Goal: Task Accomplishment & Management: Use online tool/utility

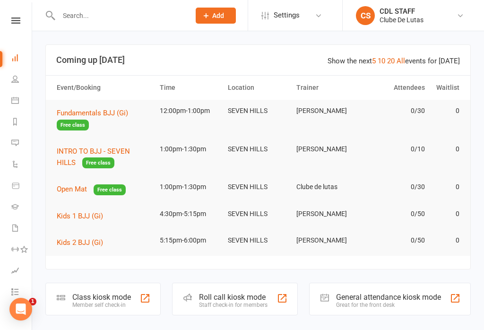
click at [14, 100] on icon at bounding box center [15, 100] width 8 height 8
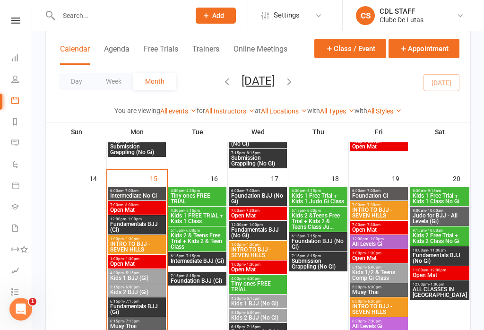
scroll to position [418, 0]
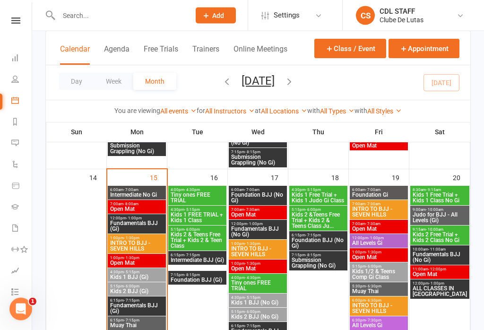
click at [138, 216] on span "- 1:00pm" at bounding box center [134, 218] width 16 height 4
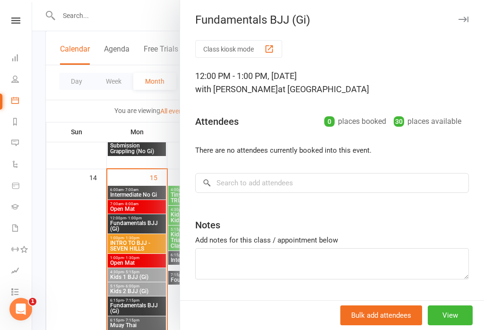
click at [242, 44] on button "Class kiosk mode" at bounding box center [238, 48] width 87 height 17
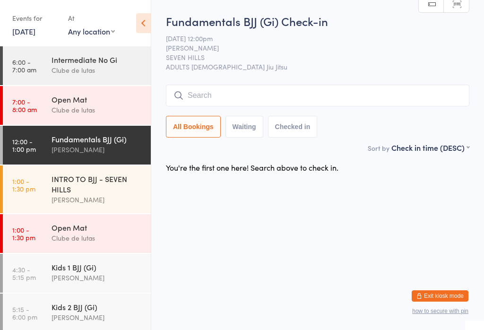
click at [360, 50] on span "[PERSON_NAME]" at bounding box center [310, 47] width 289 height 9
click at [341, 95] on input "search" at bounding box center [317, 96] width 303 height 22
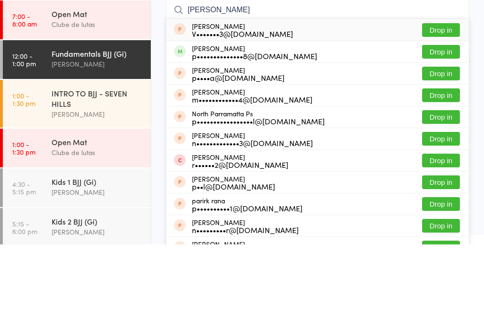
type input "[PERSON_NAME]"
click at [443, 130] on button "Drop in" at bounding box center [441, 137] width 38 height 14
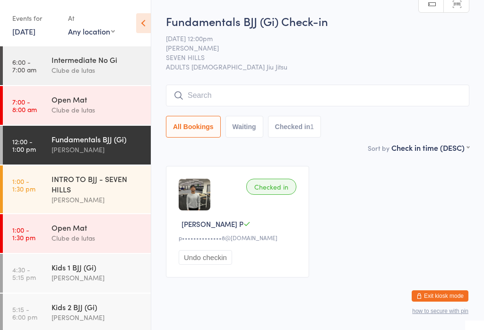
click at [341, 84] on div "Fundamentals BJJ (Gi) Check-in [DATE] 12:00pm [PERSON_NAME] SEVEN HILLS ADULTS …" at bounding box center [317, 77] width 303 height 129
click at [320, 89] on input "search" at bounding box center [317, 96] width 303 height 22
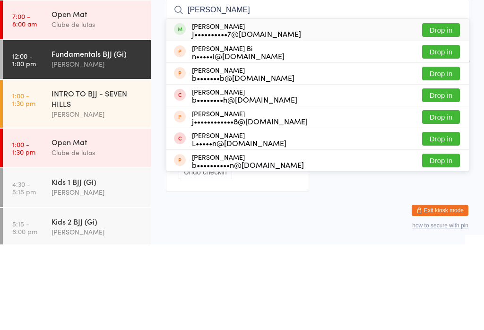
type input "[PERSON_NAME]"
click at [444, 109] on button "Drop in" at bounding box center [441, 116] width 38 height 14
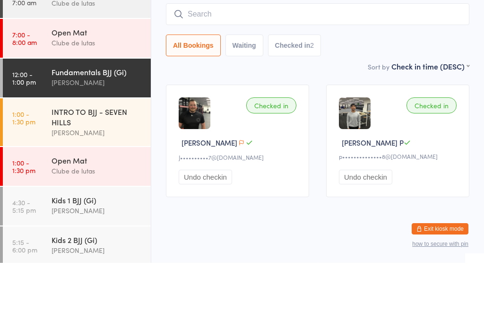
scroll to position [19, 0]
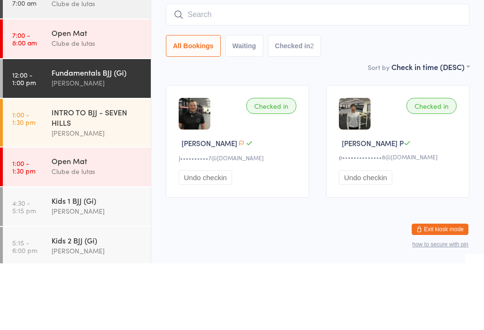
click at [257, 70] on input "search" at bounding box center [317, 81] width 303 height 22
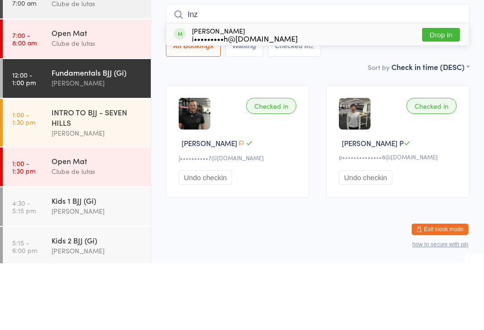
type input "Inz"
click at [444, 95] on button "Drop in" at bounding box center [441, 102] width 38 height 14
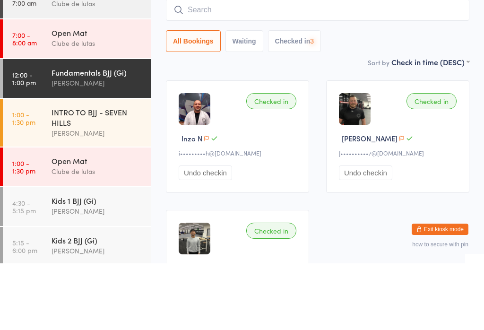
scroll to position [86, 0]
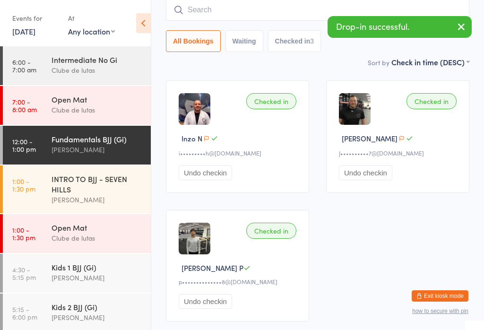
click at [63, 184] on div "INTRO TO BJJ - SEVEN HILLS" at bounding box center [97, 183] width 91 height 21
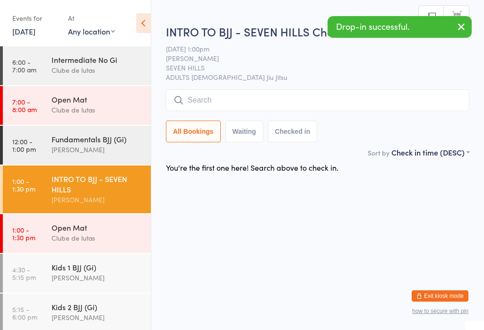
click at [69, 143] on div "Fundamentals BJJ (Gi)" at bounding box center [97, 139] width 91 height 10
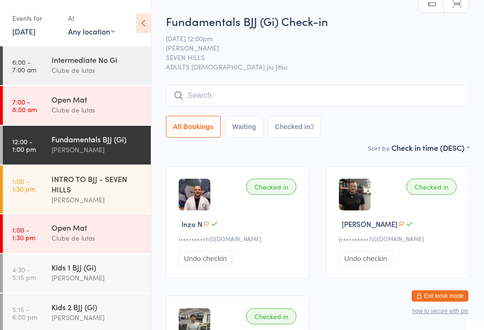
click at [290, 83] on div "Fundamentals BJJ (Gi) Check-in [DATE] 12:00pm [PERSON_NAME] SEVEN HILLS ADULTS …" at bounding box center [317, 77] width 303 height 129
click at [233, 90] on input "search" at bounding box center [317, 96] width 303 height 22
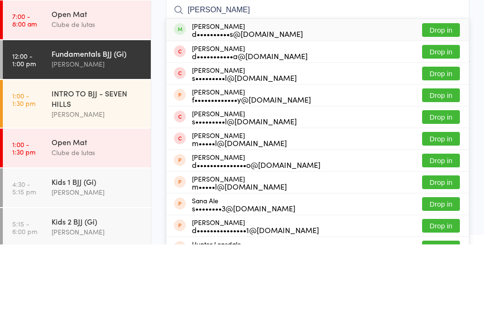
type input "[PERSON_NAME]"
click at [448, 109] on button "Drop in" at bounding box center [441, 116] width 38 height 14
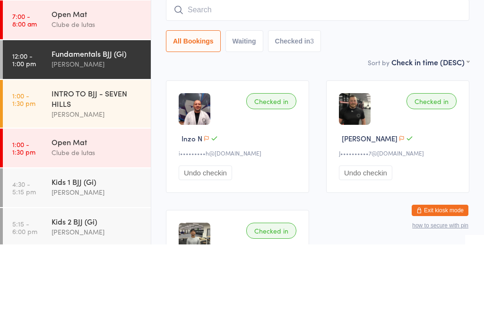
scroll to position [86, 0]
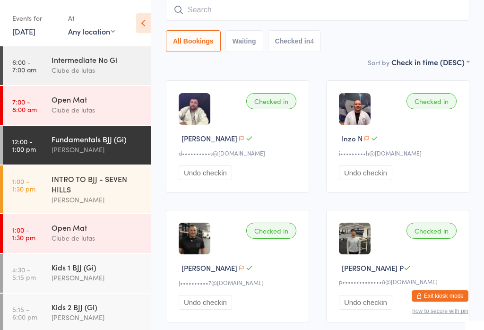
click at [396, 17] on input "search" at bounding box center [317, 10] width 303 height 22
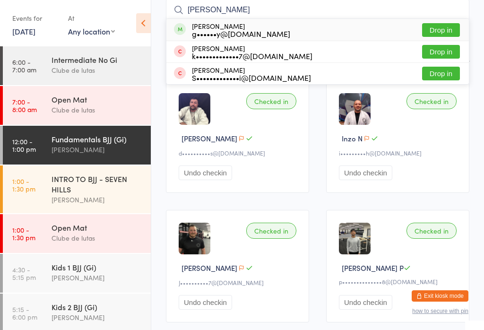
type input "[PERSON_NAME]"
click at [452, 24] on button "Drop in" at bounding box center [441, 30] width 38 height 14
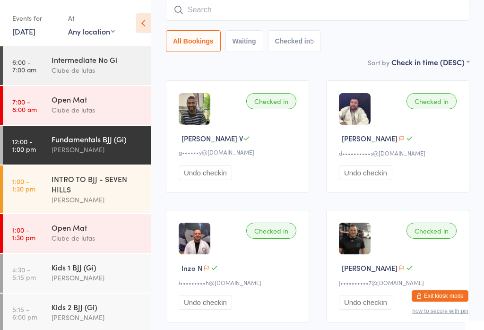
click at [252, 17] on input "search" at bounding box center [317, 10] width 303 height 22
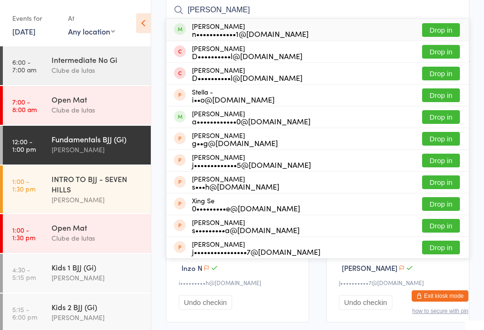
type input "[PERSON_NAME]"
click at [448, 28] on button "Drop in" at bounding box center [441, 30] width 38 height 14
